Goal: Transaction & Acquisition: Purchase product/service

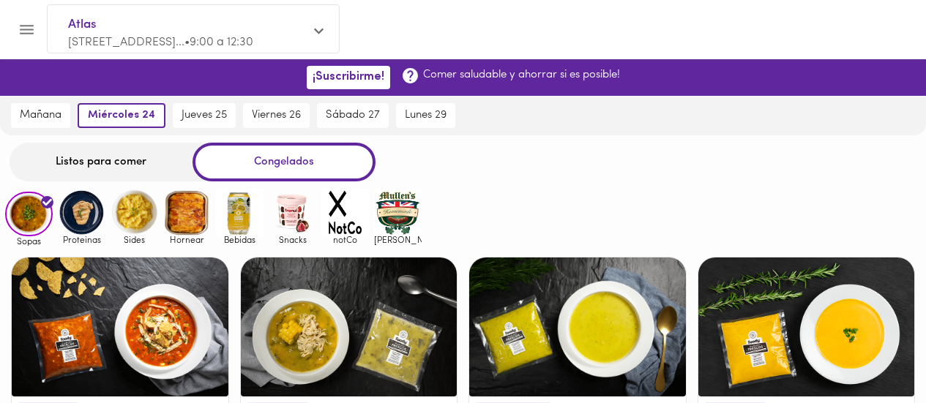
click at [329, 165] on div "Congelados" at bounding box center [284, 162] width 183 height 39
click at [185, 215] on img at bounding box center [187, 213] width 48 height 48
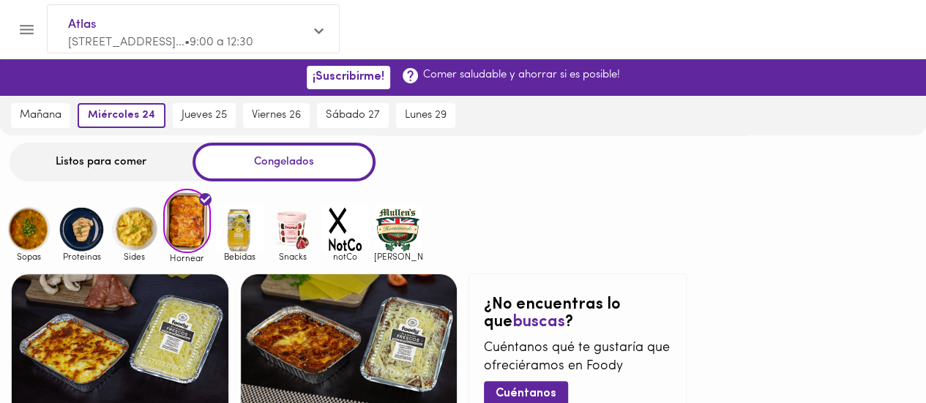
click at [130, 237] on img at bounding box center [135, 230] width 48 height 48
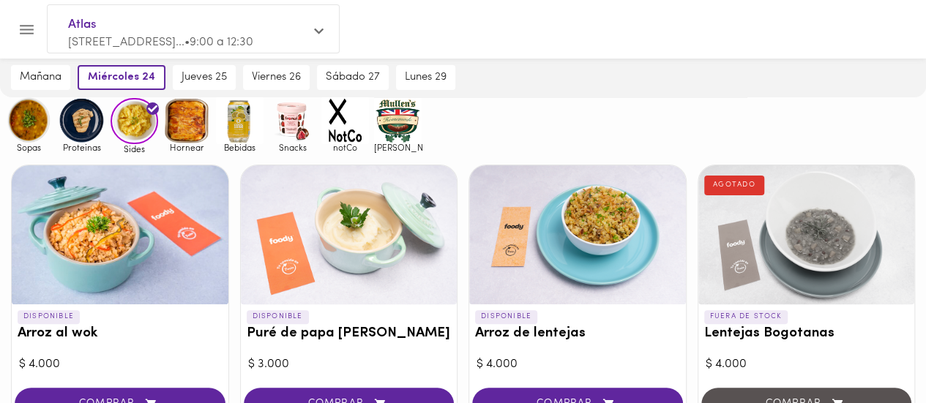
scroll to position [67, 0]
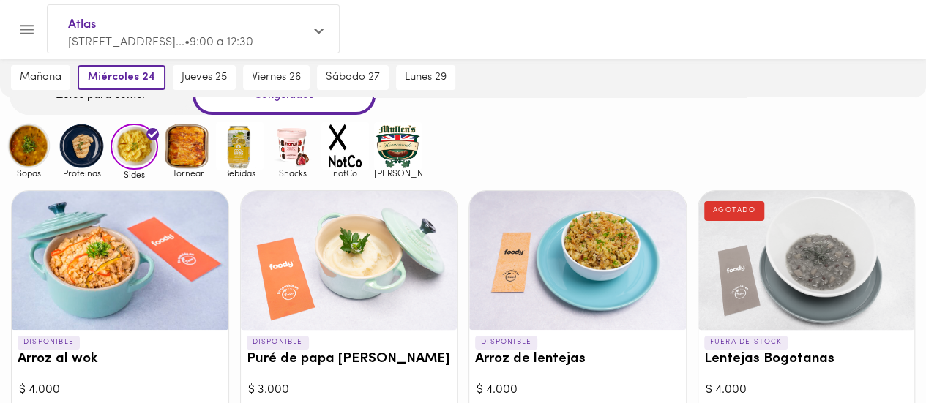
click at [80, 157] on img at bounding box center [82, 146] width 48 height 48
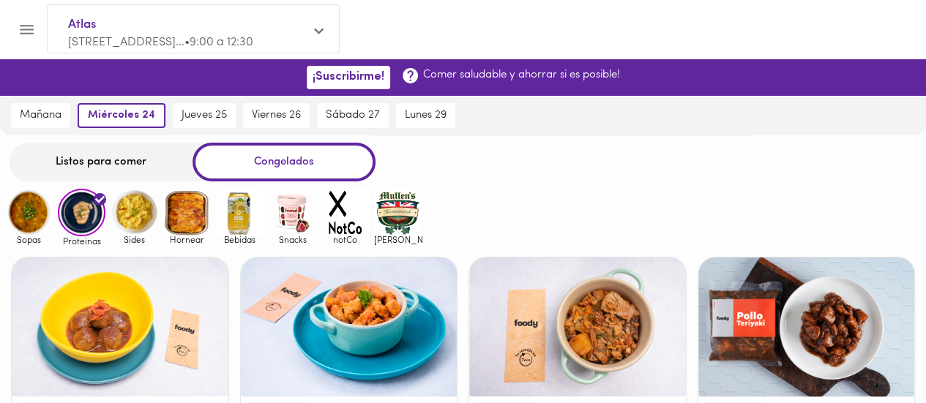
click at [35, 227] on img at bounding box center [29, 213] width 48 height 48
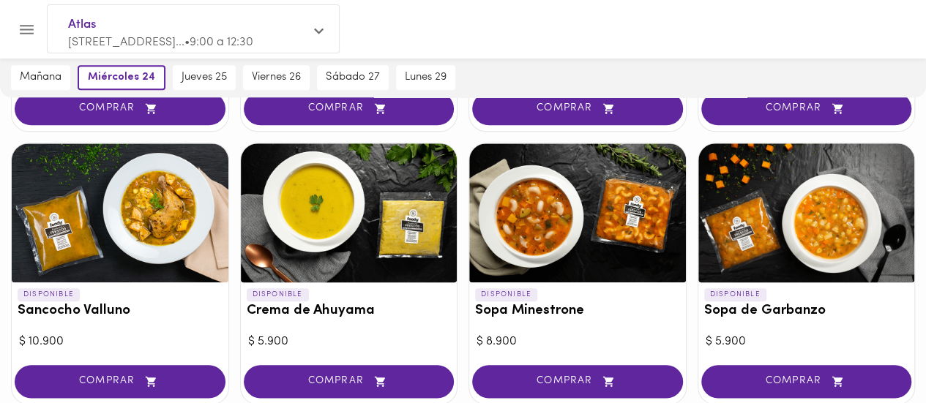
scroll to position [678, 0]
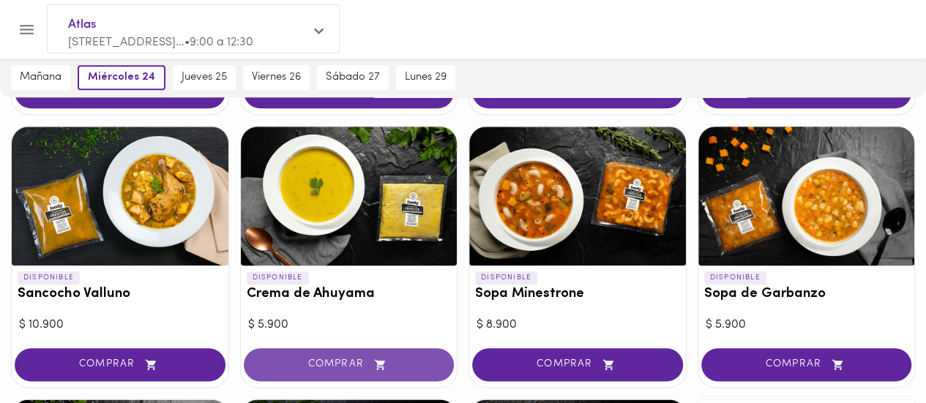
click at [344, 362] on span "COMPRAR" at bounding box center [349, 365] width 174 height 12
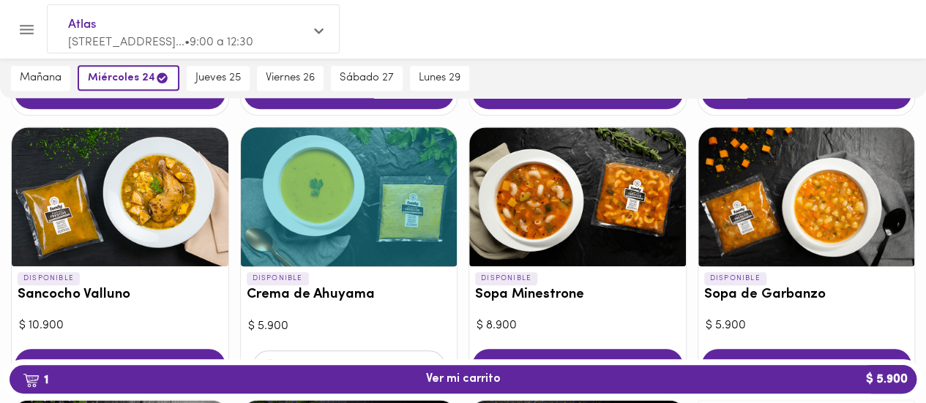
click at [428, 358] on div "1 Ver mi carrito $ 5.900" at bounding box center [463, 380] width 926 height 48
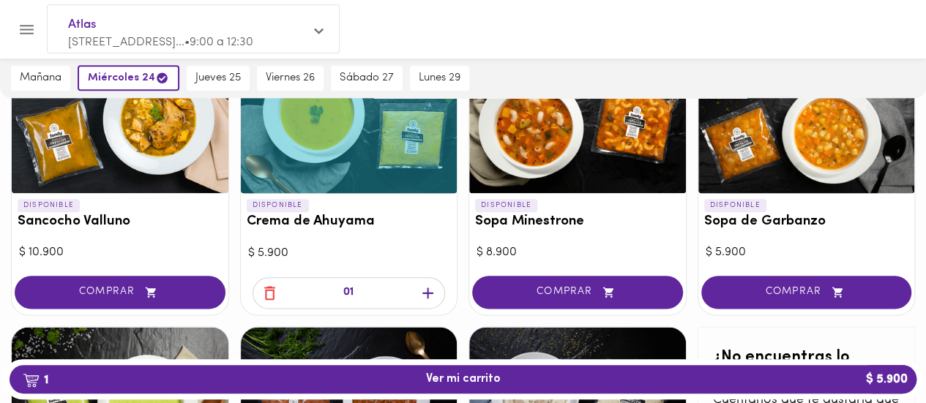
scroll to position [749, 0]
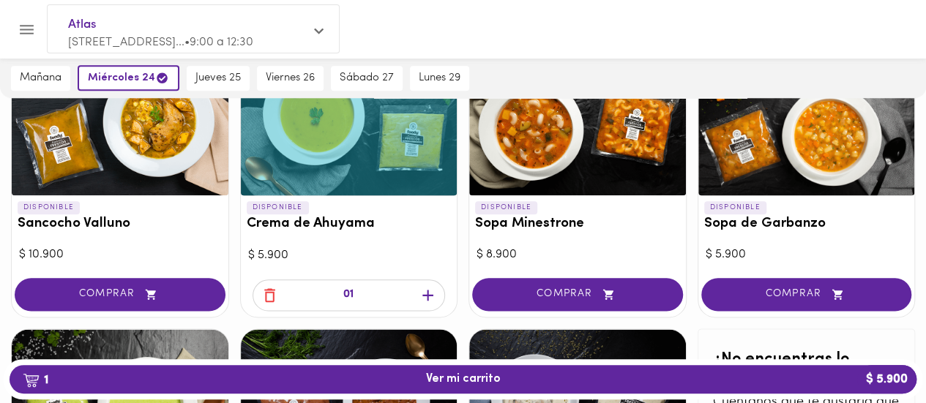
click at [431, 289] on icon "button" at bounding box center [428, 295] width 18 height 18
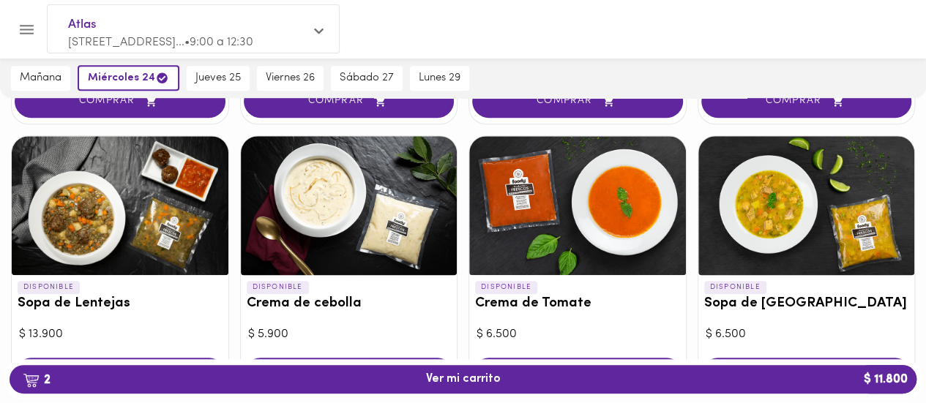
scroll to position [43, 0]
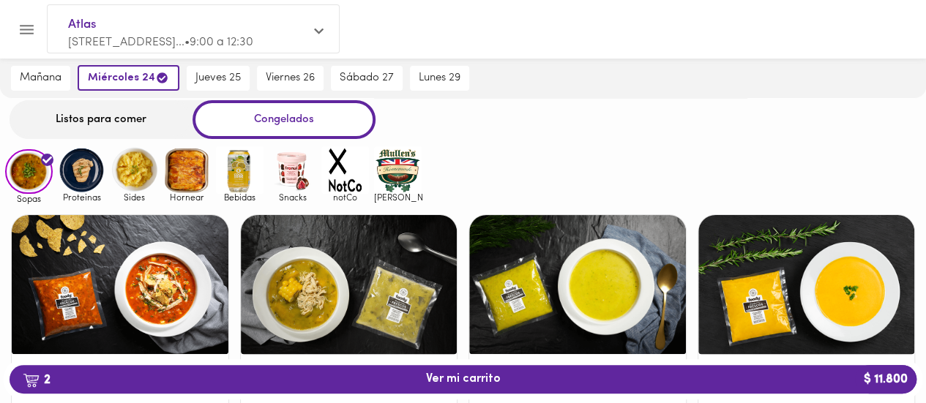
click at [85, 165] on img at bounding box center [82, 170] width 48 height 48
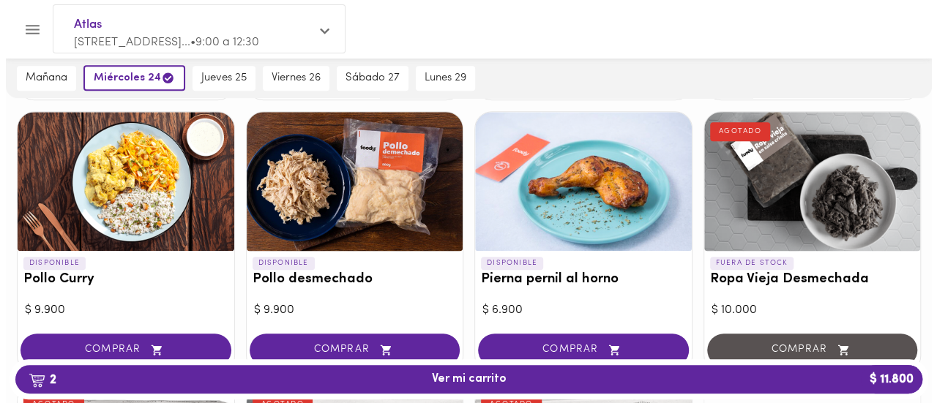
scroll to position [426, 0]
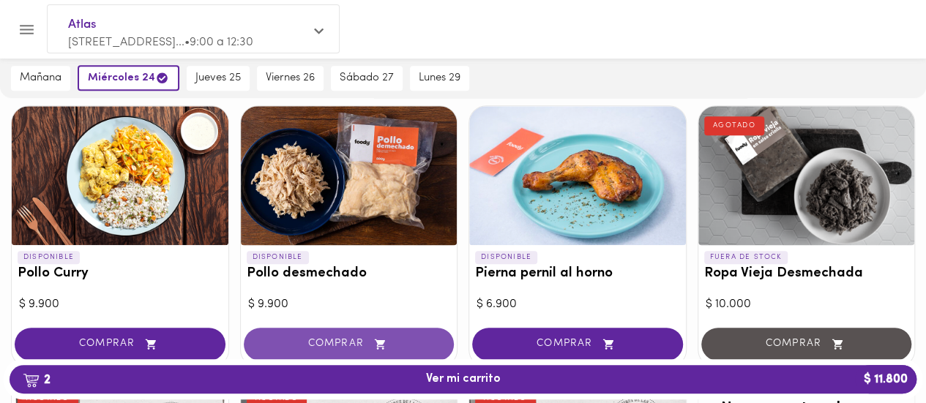
click at [344, 342] on span "COMPRAR" at bounding box center [349, 344] width 174 height 12
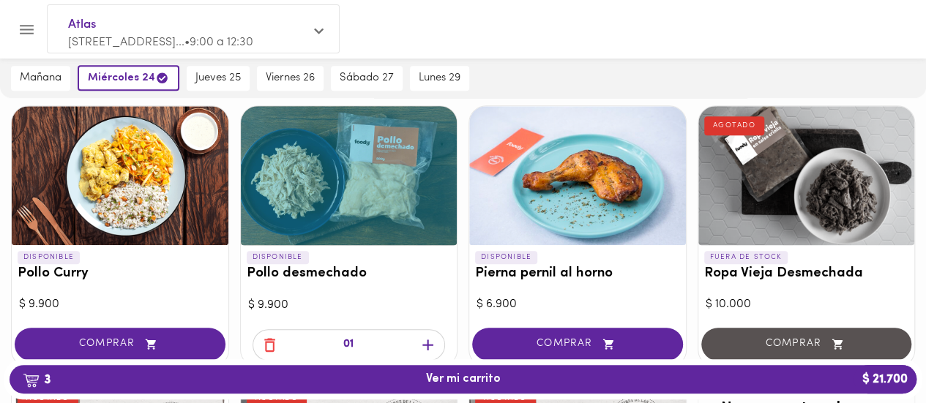
click at [429, 340] on icon "button" at bounding box center [428, 345] width 18 height 18
click at [455, 377] on span "4 Ver mi carrito $ 31.600" at bounding box center [463, 380] width 75 height 14
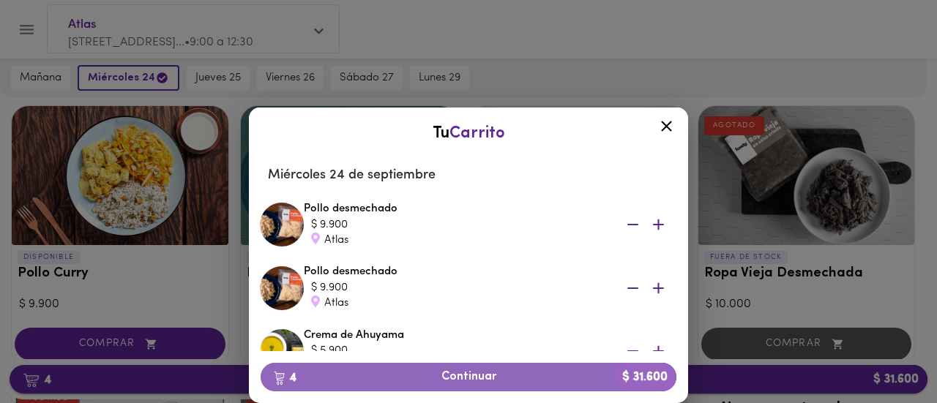
click at [455, 377] on span "4 Continuar $ 31.600" at bounding box center [468, 378] width 392 height 14
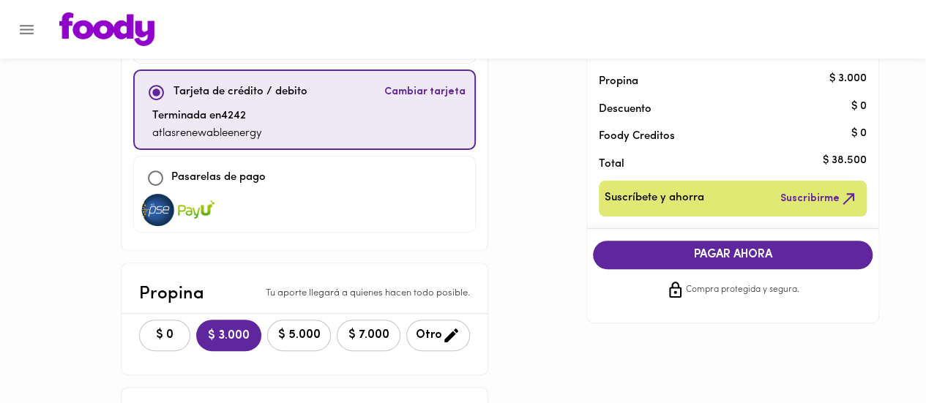
scroll to position [144, 0]
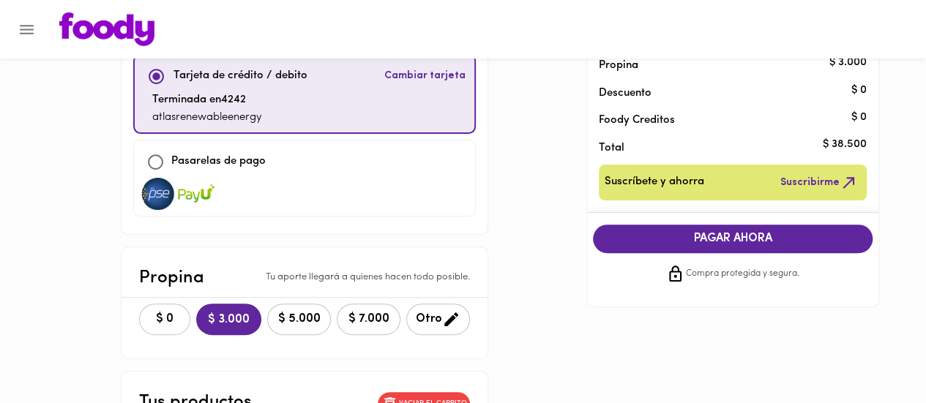
click at [149, 313] on span "$ 0" at bounding box center [165, 320] width 32 height 14
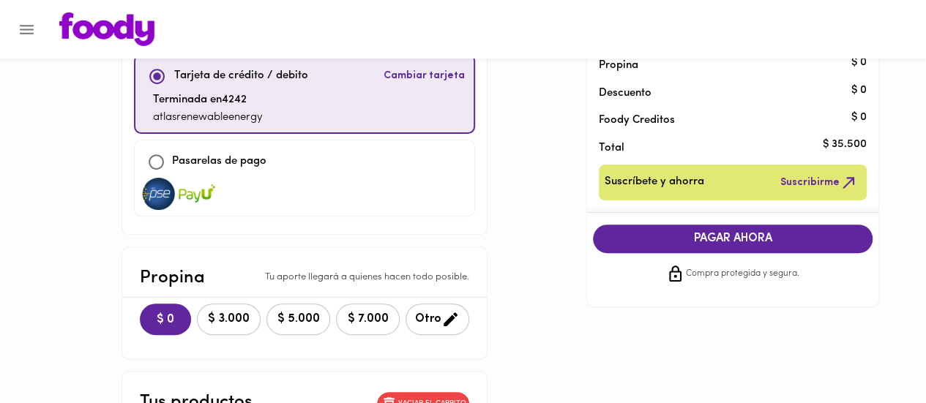
click at [738, 239] on span "PAGAR AHORA" at bounding box center [733, 239] width 250 height 14
